Goal: Information Seeking & Learning: Learn about a topic

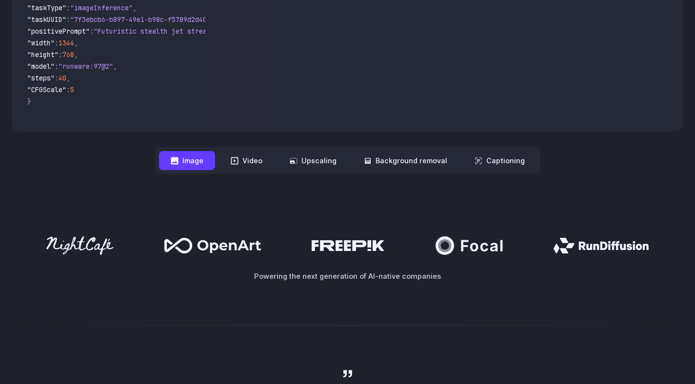
scroll to position [387, 0]
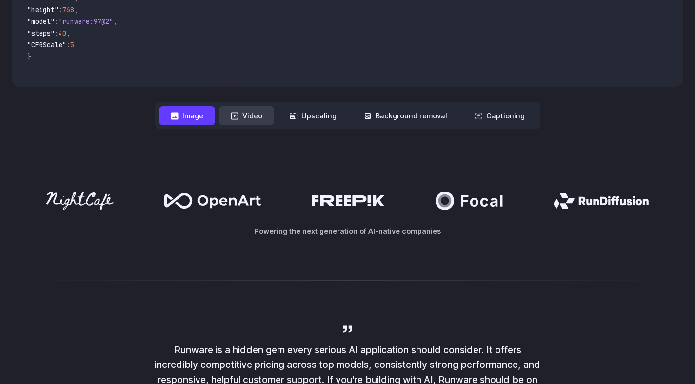
click at [253, 117] on button "Video" at bounding box center [246, 115] width 55 height 19
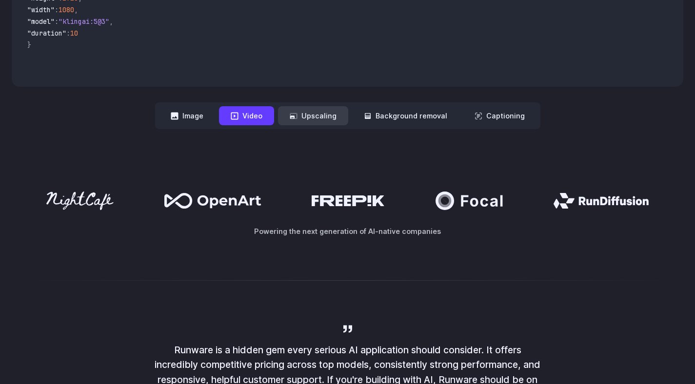
click at [322, 115] on button "Upscaling" at bounding box center [313, 115] width 70 height 19
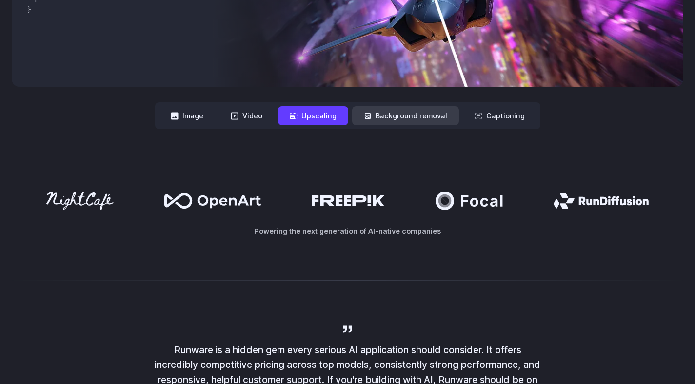
click at [403, 115] on button "Background removal" at bounding box center [405, 115] width 107 height 19
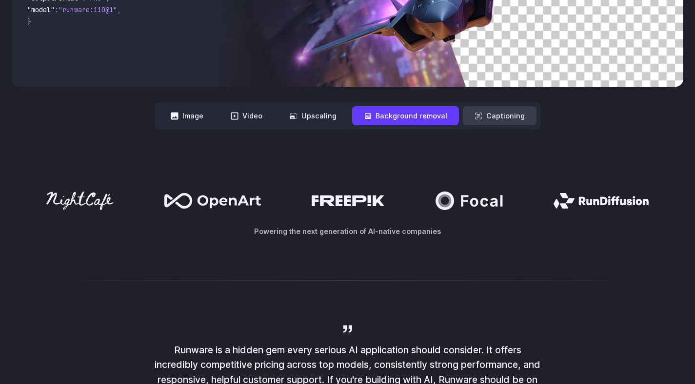
click at [504, 116] on button "Captioning" at bounding box center [500, 115] width 74 height 19
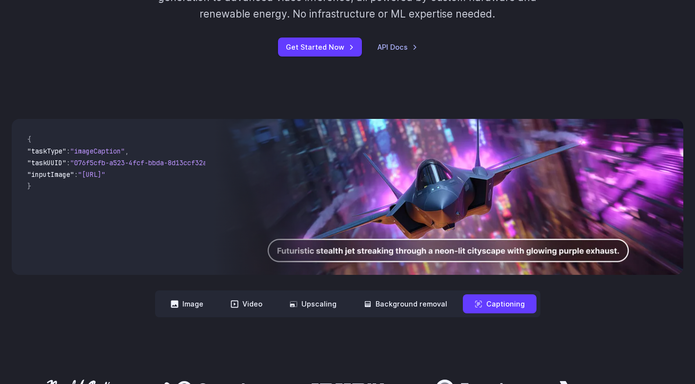
scroll to position [0, 0]
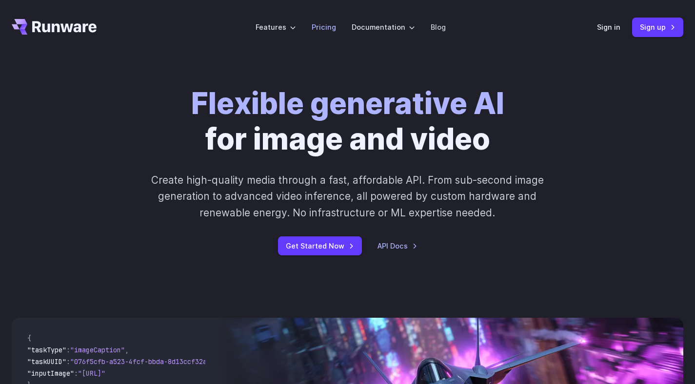
click at [326, 30] on link "Pricing" at bounding box center [324, 26] width 24 height 11
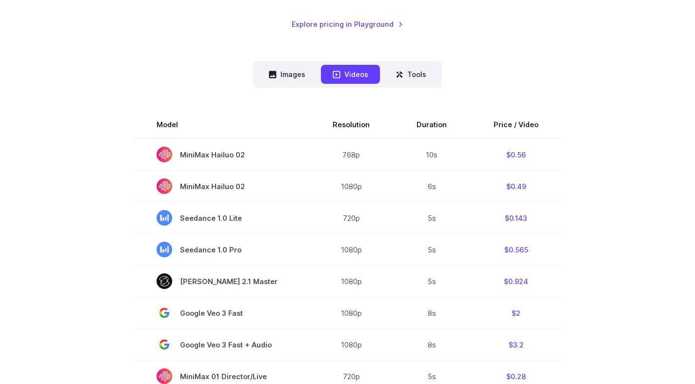
scroll to position [213, 0]
click at [416, 80] on button "Tools" at bounding box center [411, 74] width 54 height 19
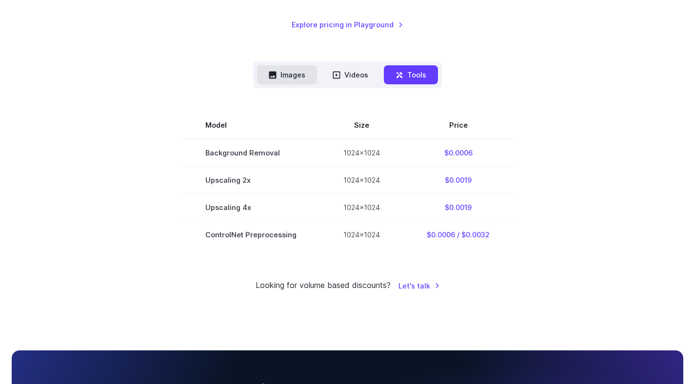
click at [303, 79] on button "Images" at bounding box center [287, 74] width 60 height 19
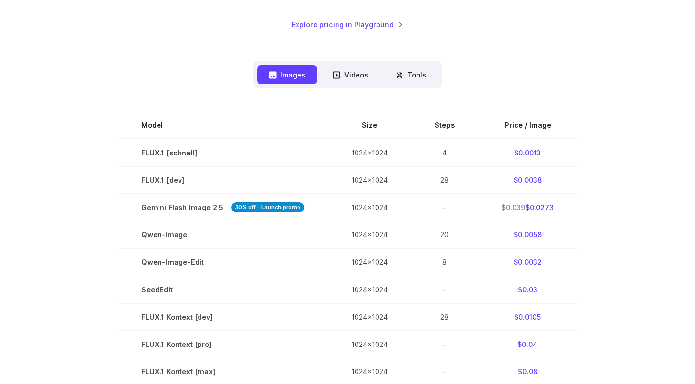
click at [93, 147] on section "Model Size Steps Price / Image FLUX.1 [schnell] 1024x1024 4 $0.0013 FLUX.1 [dev…" at bounding box center [347, 385] width 671 height 547
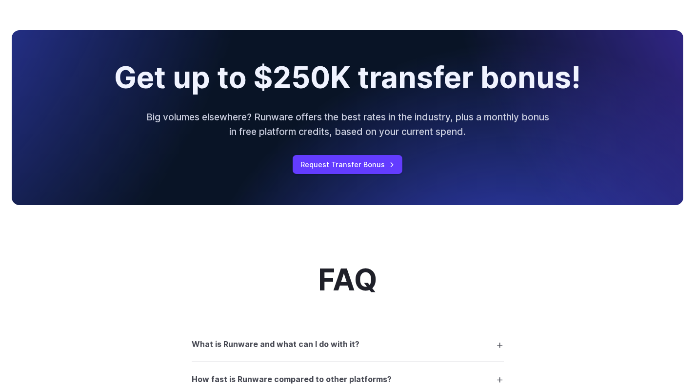
scroll to position [1000, 0]
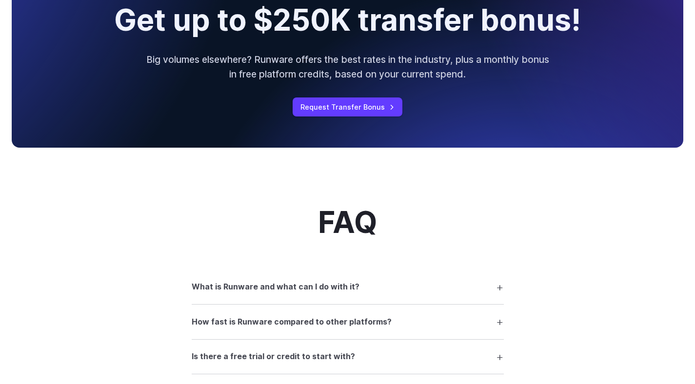
click at [221, 159] on div "Get up to $250K transfer bonus! Big volumes elsewhere? Runware offers the best …" at bounding box center [347, 60] width 695 height 198
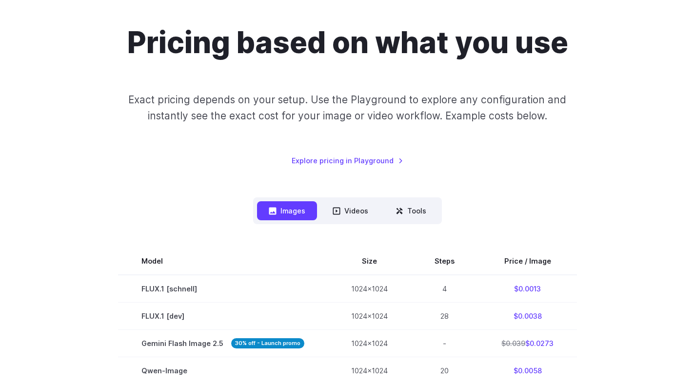
scroll to position [0, 0]
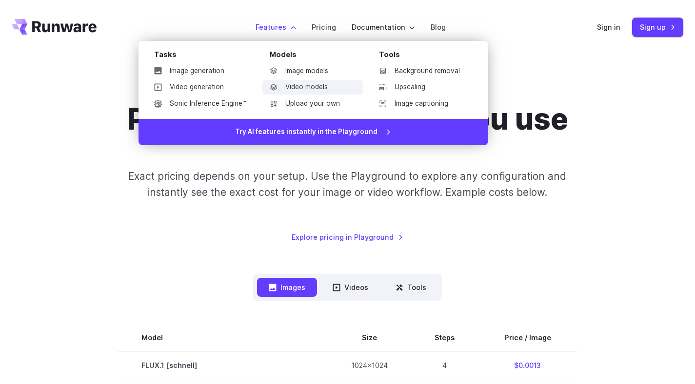
click at [322, 92] on link "Video models" at bounding box center [312, 87] width 101 height 15
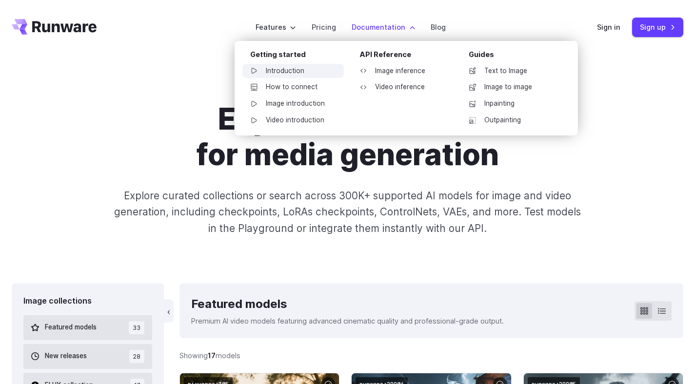
click at [290, 67] on link "Introduction" at bounding box center [292, 71] width 101 height 15
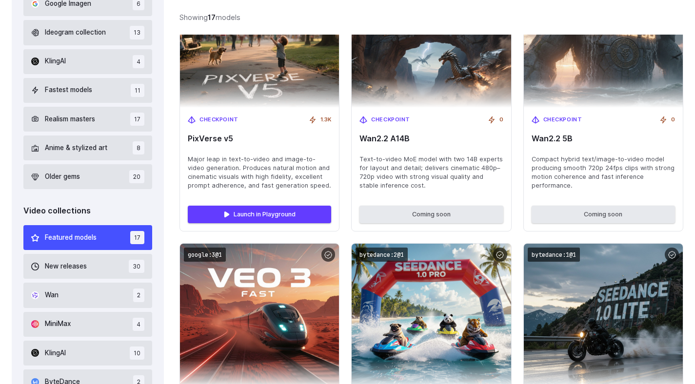
scroll to position [584, 0]
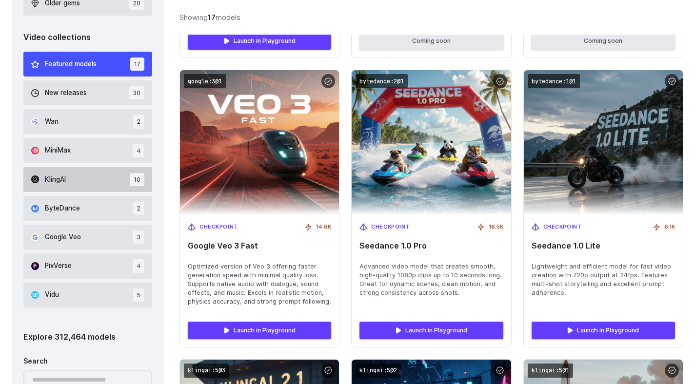
click at [93, 178] on button "KlingAI 10" at bounding box center [87, 179] width 129 height 25
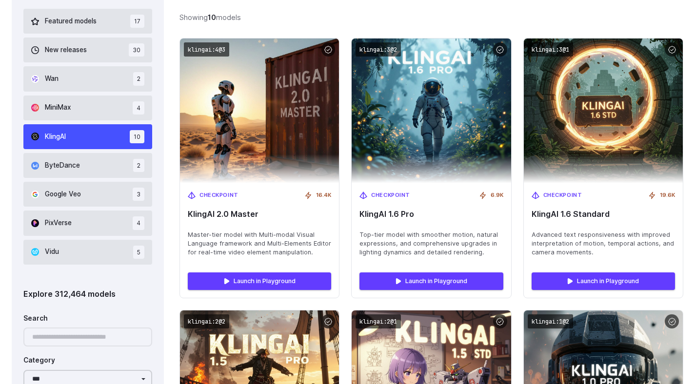
scroll to position [619, 0]
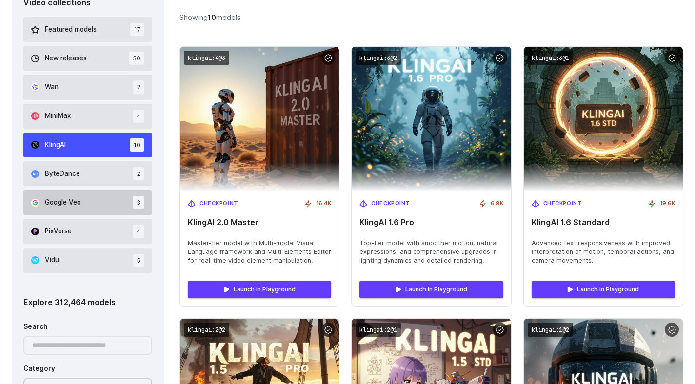
click at [67, 211] on button "Google Veo 3" at bounding box center [87, 202] width 129 height 25
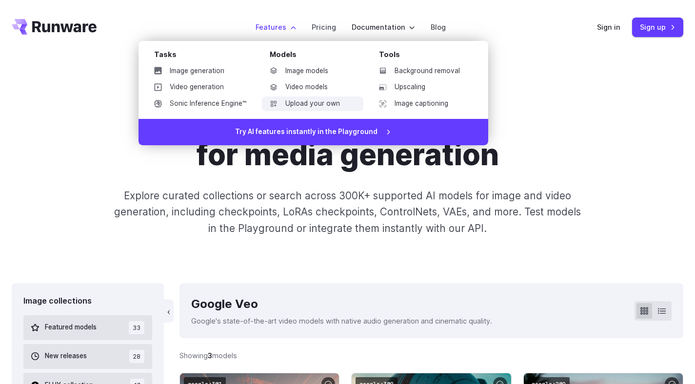
click at [311, 108] on link "Upload your own" at bounding box center [312, 104] width 101 height 15
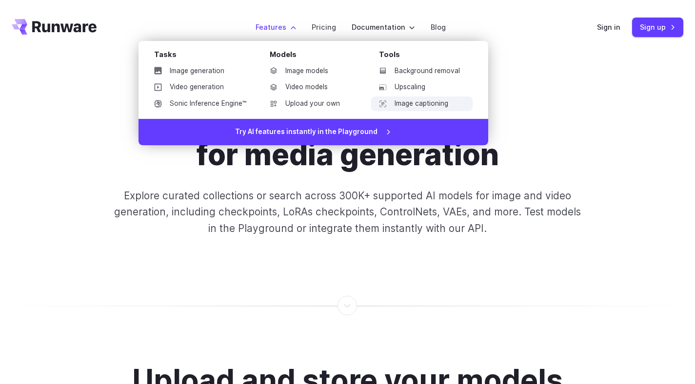
click at [413, 107] on link "Image captioning" at bounding box center [421, 104] width 101 height 15
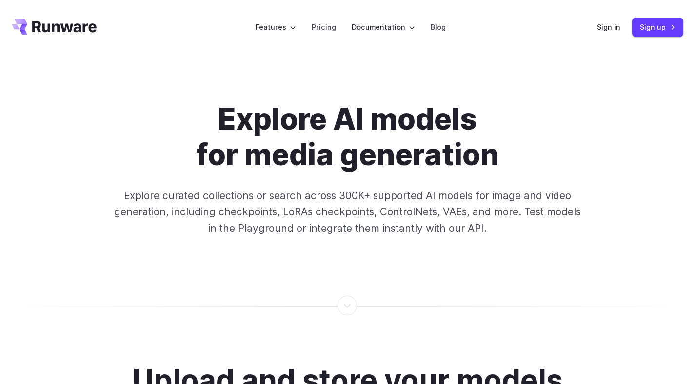
click at [49, 133] on div "Explore AI models for media generation Explore curated collections or search ac…" at bounding box center [347, 168] width 671 height 135
click at [327, 25] on link "Pricing" at bounding box center [324, 26] width 24 height 11
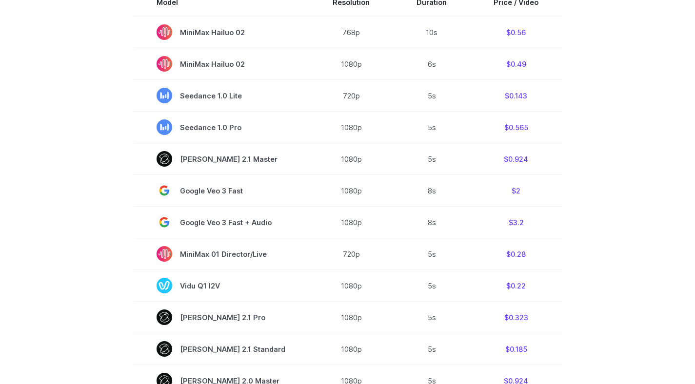
scroll to position [340, 0]
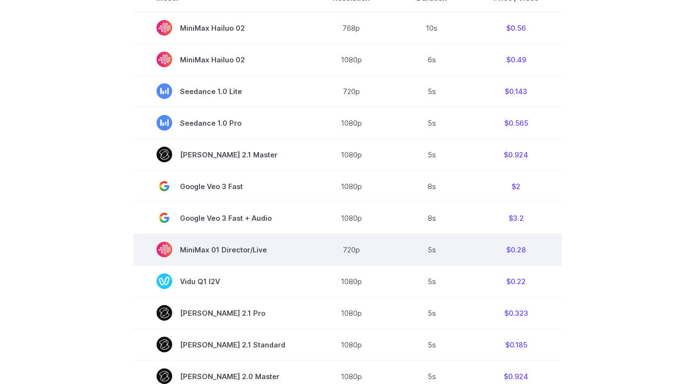
drag, startPoint x: 276, startPoint y: 251, endPoint x: 270, endPoint y: 250, distance: 6.8
click at [270, 250] on span "MiniMax 01 Director/Live" at bounding box center [220, 250] width 129 height 16
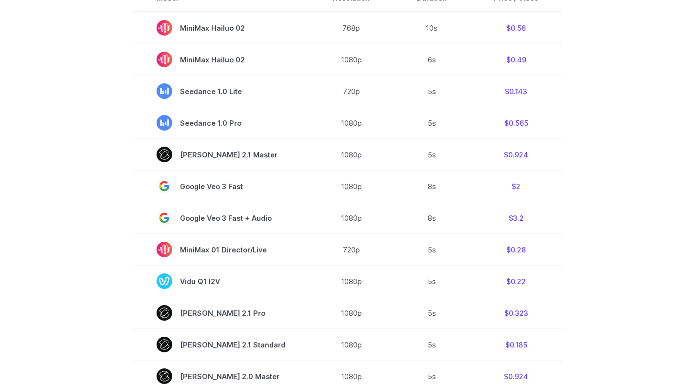
click at [580, 201] on section "Model Resolution Duration Price / Video MiniMax Hailuo 02 768p 10s $0.56 MiniMa…" at bounding box center [347, 314] width 671 height 661
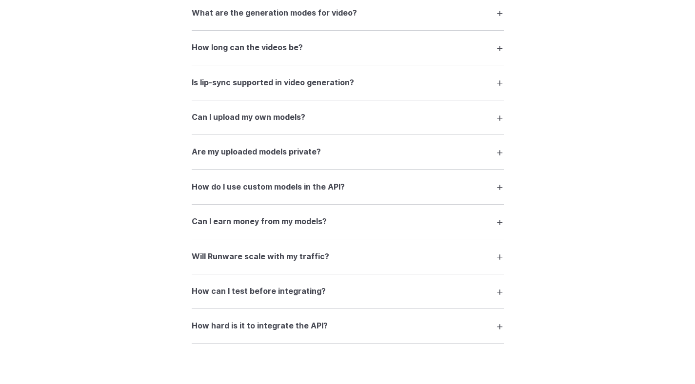
scroll to position [1948, 0]
